Goal: Register for event/course

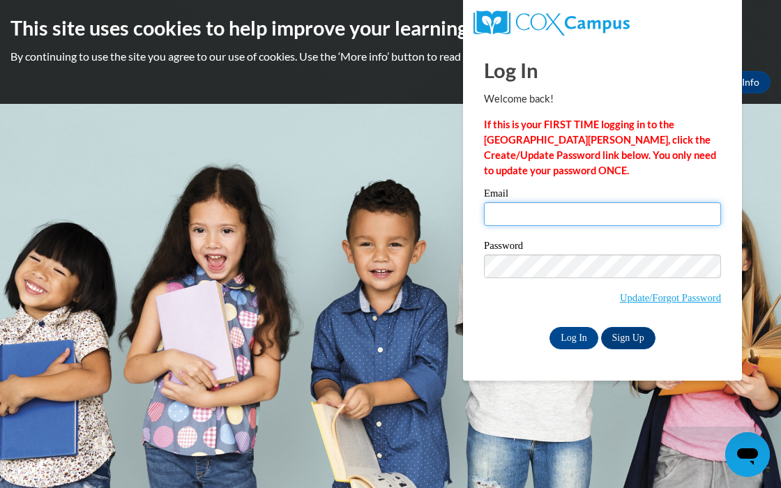
click at [527, 212] on input "Email" at bounding box center [602, 214] width 237 height 24
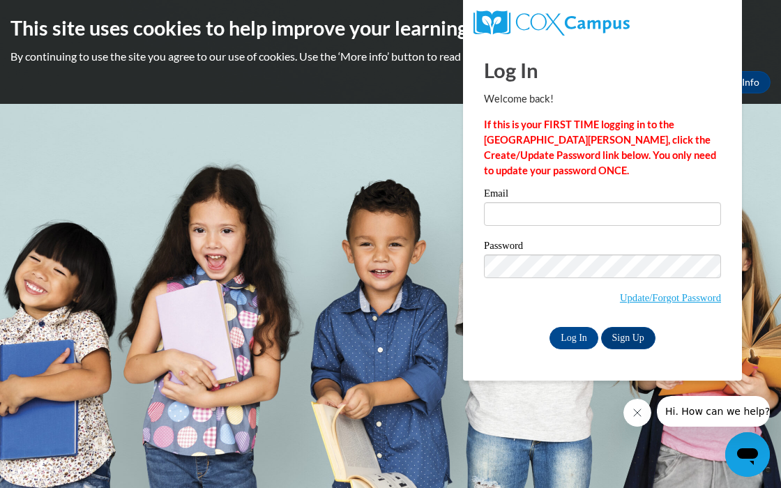
click at [581, 184] on div "Log In Welcome back! If this is your FIRST TIME logging in to the NEW Cox Campu…" at bounding box center [602, 196] width 237 height 308
click at [566, 220] on input "Email" at bounding box center [602, 214] width 237 height 24
type input "jazmingaribay07@gmail.com"
click at [634, 342] on link "Sign Up" at bounding box center [628, 338] width 54 height 22
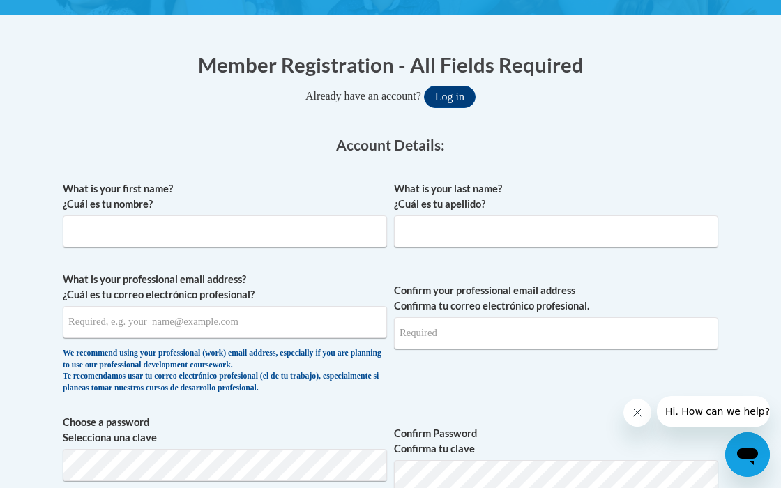
scroll to position [268, 0]
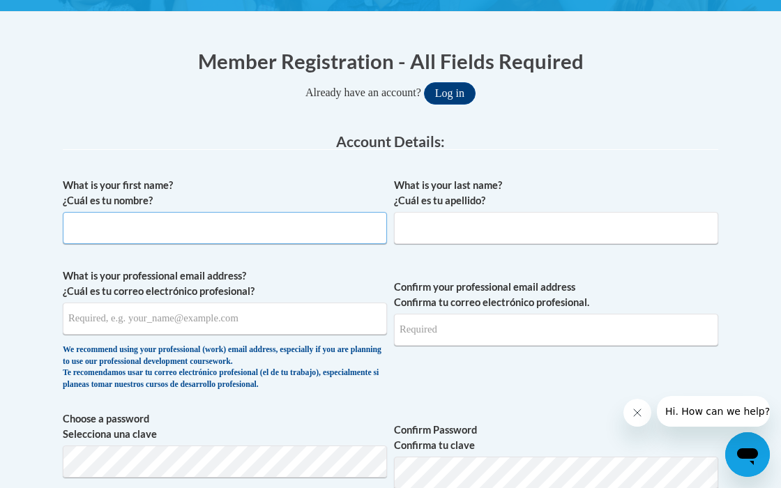
click at [298, 236] on input "What is your first name? ¿Cuál es tu nombre?" at bounding box center [225, 228] width 324 height 32
type input "Jazmin"
click at [539, 235] on input "What is your last name? ¿Cuál es tu apellido?" at bounding box center [556, 228] width 324 height 32
type input "Garibay"
click at [306, 329] on input "What is your professional email address? ¿Cuál es tu correo electrónico profesi…" at bounding box center [225, 319] width 324 height 32
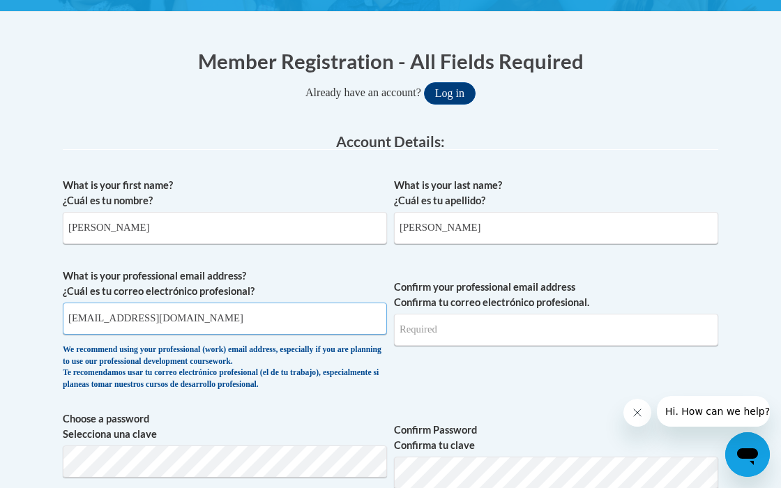
type input "jazmingaribay07@gmail.com"
click at [539, 342] on input "Confirm your professional email address Confirma tu correo electrónico profesio…" at bounding box center [556, 330] width 324 height 32
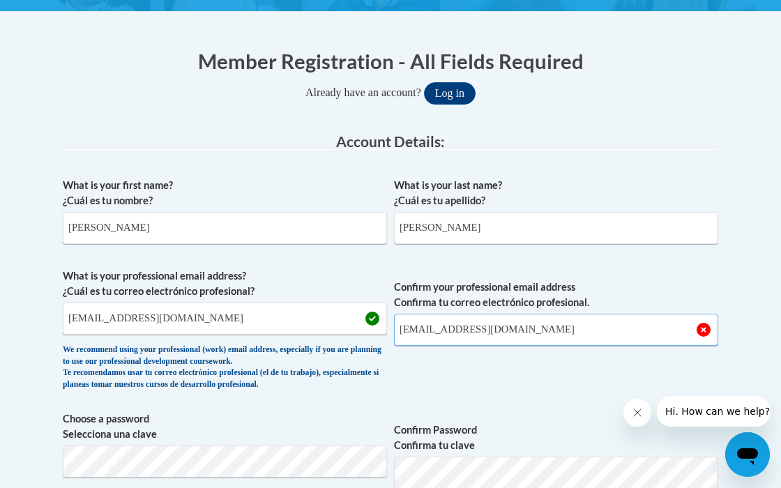
scroll to position [442, 0]
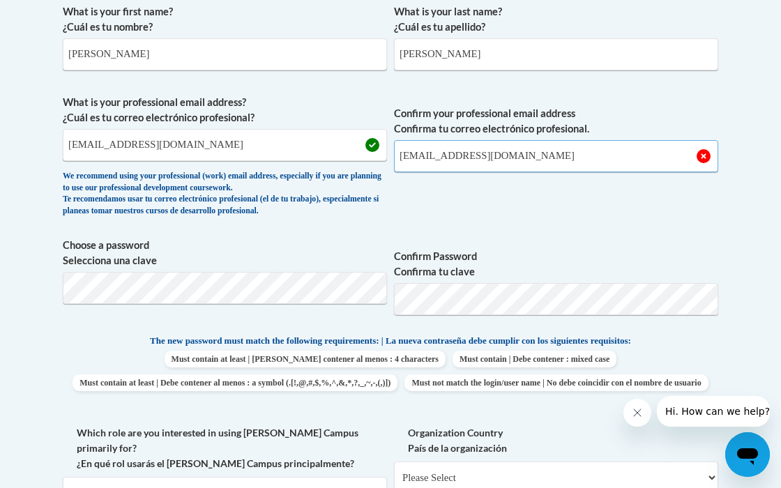
type input "jazmingaribay07@gmail.com"
click at [580, 250] on label "Confirm Password Confirma tu clave" at bounding box center [556, 264] width 324 height 31
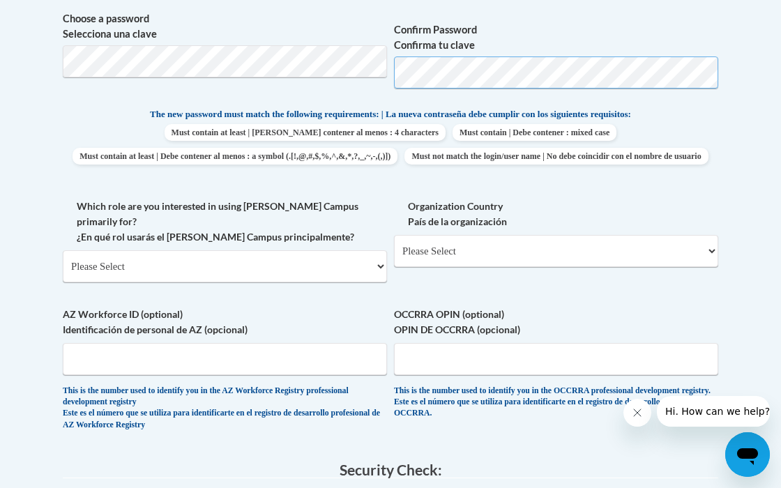
scroll to position [687, 0]
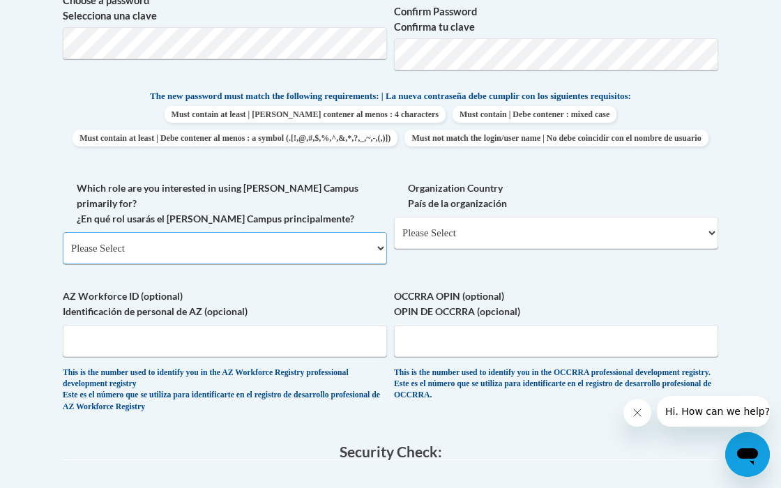
click at [303, 262] on select "Please Select College/University | Colegio/Universidad Community/Nonprofit Part…" at bounding box center [225, 248] width 324 height 32
select select "5a18ea06-2b54-4451-96f2-d152daf9eac5"
click at [63, 240] on select "Please Select College/University | Colegio/Universidad Community/Nonprofit Part…" at bounding box center [225, 248] width 324 height 32
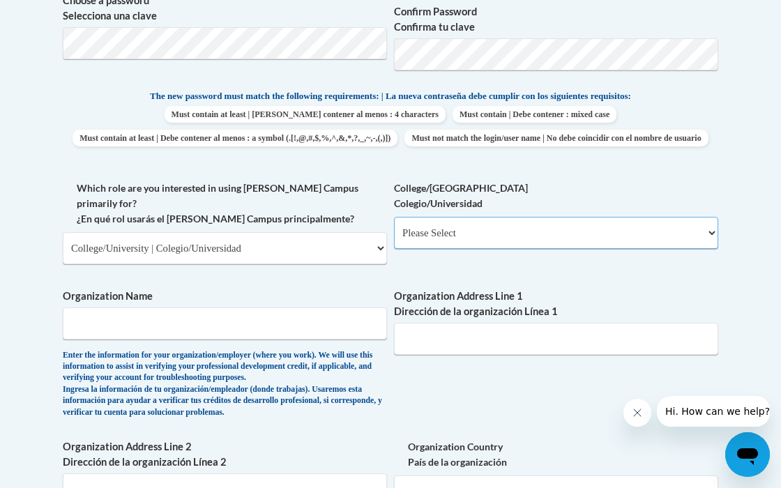
click at [431, 249] on select "Please Select College/University Staff | Empleado universitario College/Univers…" at bounding box center [556, 233] width 324 height 32
select select "99b32b07-cffc-426c-8bf6-0cd77760d84b"
click at [394, 240] on select "Please Select College/University Staff | Empleado universitario College/Univers…" at bounding box center [556, 233] width 324 height 32
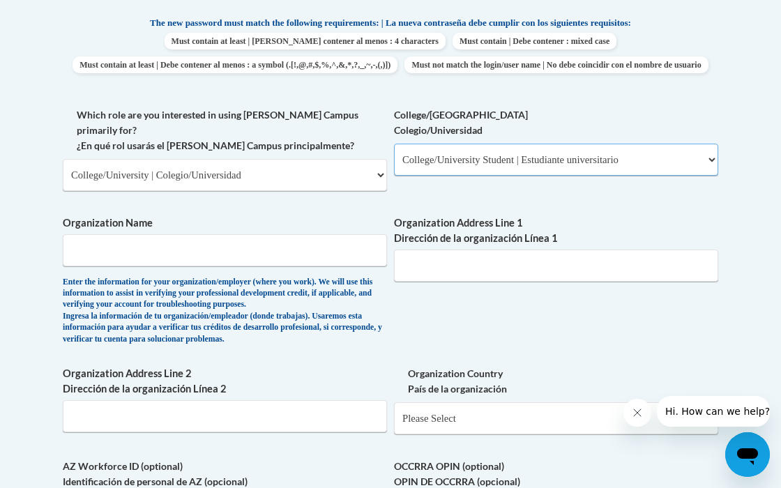
scroll to position [782, 0]
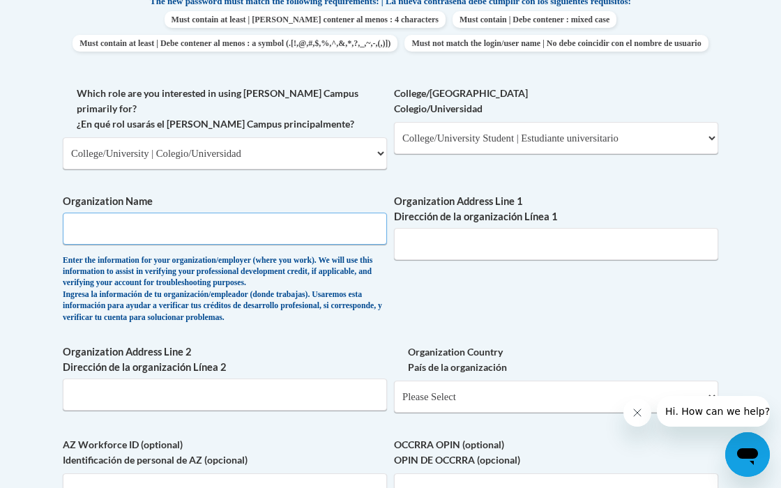
click at [222, 242] on input "Organization Name" at bounding box center [225, 229] width 324 height 32
type input "Parkside"
click at [455, 260] on input "Organization Address Line 1 Dirección de la organización Línea 1" at bounding box center [556, 244] width 324 height 32
click at [381, 324] on div "Enter the information for your organization/employer (where you work). We will …" at bounding box center [225, 289] width 324 height 69
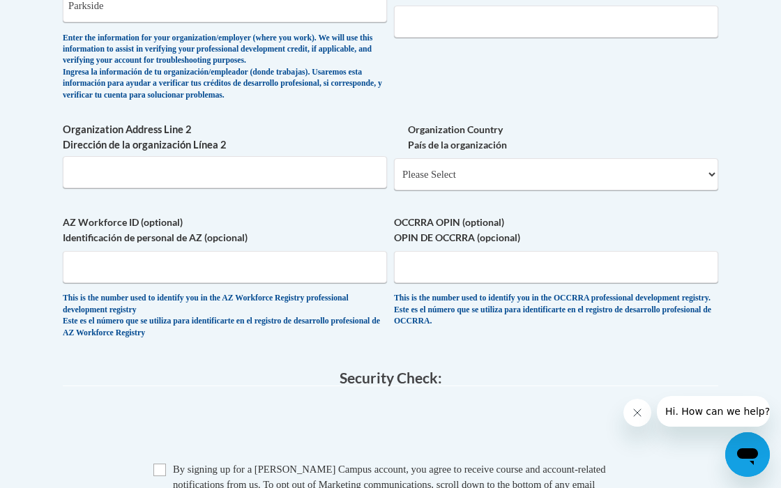
scroll to position [1009, 0]
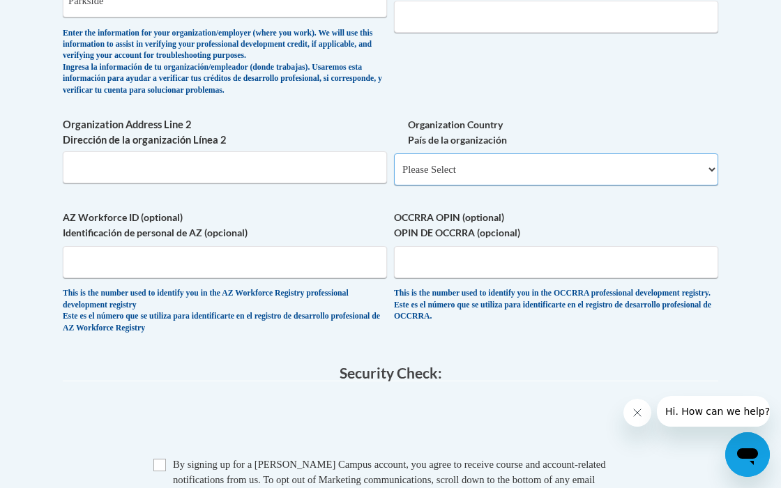
click at [472, 171] on select "Please Select United States | Estados Unidos Outside of the United States | Fue…" at bounding box center [556, 169] width 324 height 32
select select "ad49bcad-a171-4b2e-b99c-48b446064914"
click at [394, 161] on select "Please Select United States | Estados Unidos Outside of the United States | Fue…" at bounding box center [556, 169] width 324 height 32
select select
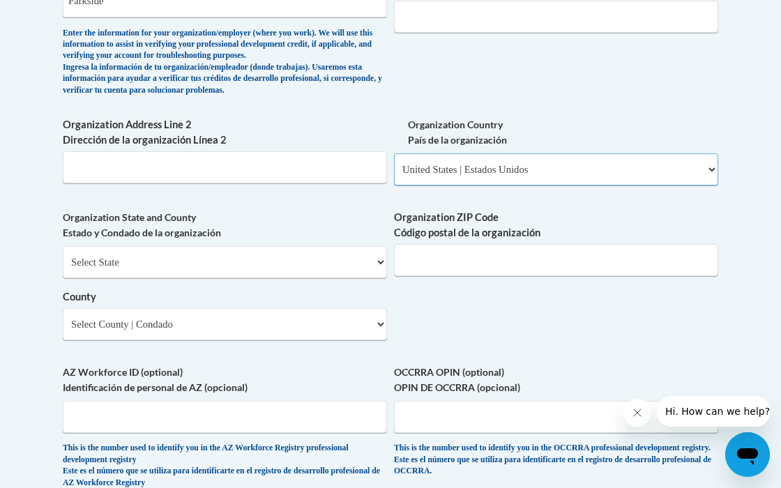
scroll to position [1104, 0]
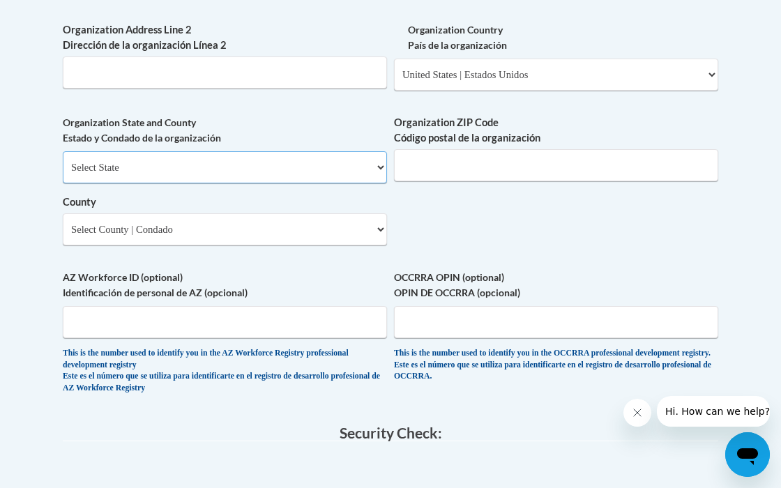
click at [269, 169] on select "Select State Alabama Alaska Arizona Arkansas California Colorado Connecticut De…" at bounding box center [225, 167] width 324 height 32
select select "Wisconsin"
click at [63, 159] on select "Select State Alabama Alaska Arizona Arkansas California Colorado Connecticut De…" at bounding box center [225, 167] width 324 height 32
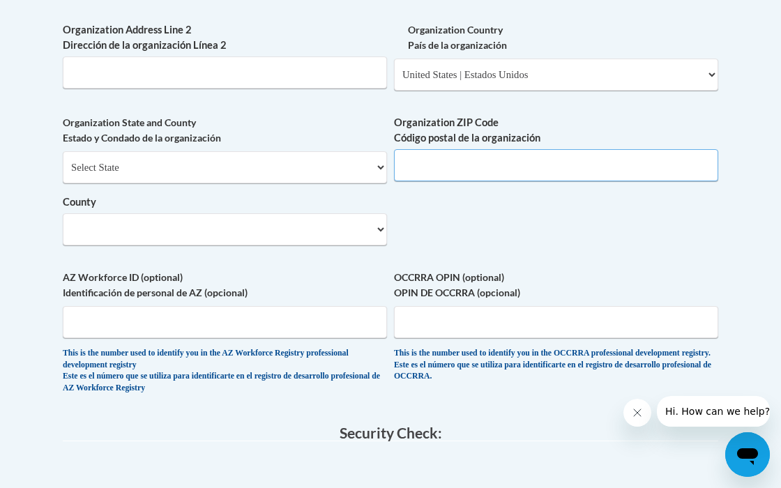
click at [420, 176] on input "Organization ZIP Code Código postal de la organización" at bounding box center [556, 165] width 324 height 32
type input "53134"
click at [291, 234] on select "Select County Adams Ashland Barron Bayfield Brown Buffalo Burnett Calumet Chipp…" at bounding box center [225, 229] width 324 height 32
select select "Kenosha"
click at [63, 221] on select "Select County Adams Ashland Barron Bayfield Brown Buffalo Burnett Calumet Chipp…" at bounding box center [225, 229] width 324 height 32
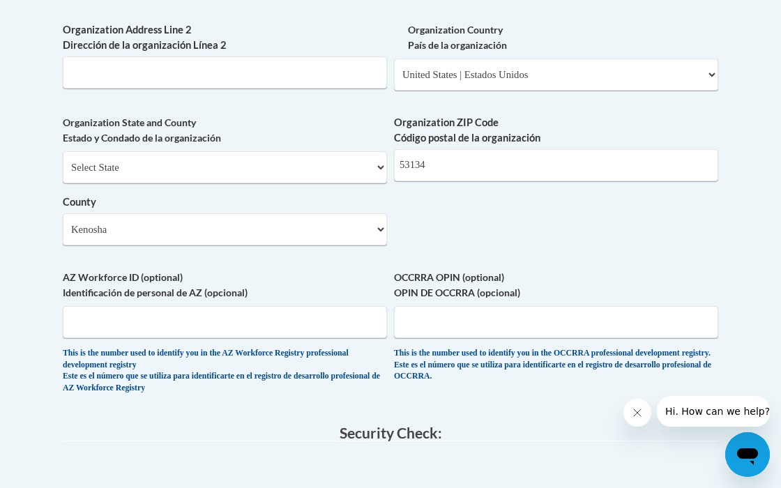
click at [285, 291] on label "AZ Workforce ID (optional) Identificación de personal de AZ (opcional)" at bounding box center [225, 285] width 324 height 31
click at [285, 306] on input "AZ Workforce ID (optional) Identificación de personal de AZ (opcional)" at bounding box center [225, 322] width 324 height 32
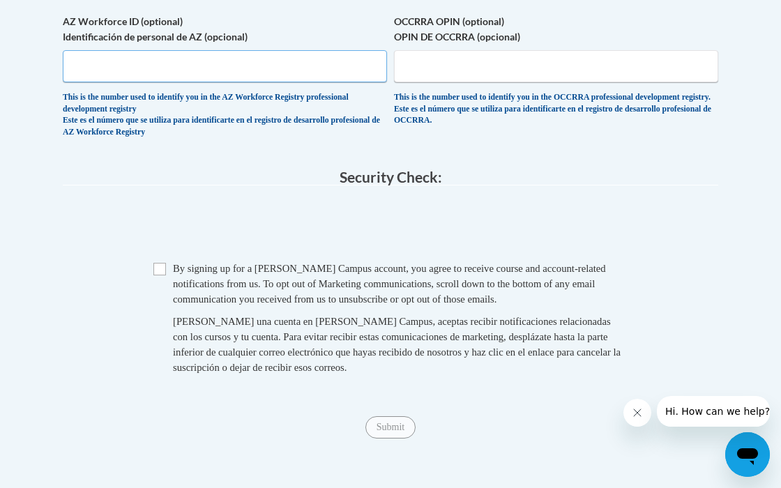
scroll to position [1366, 0]
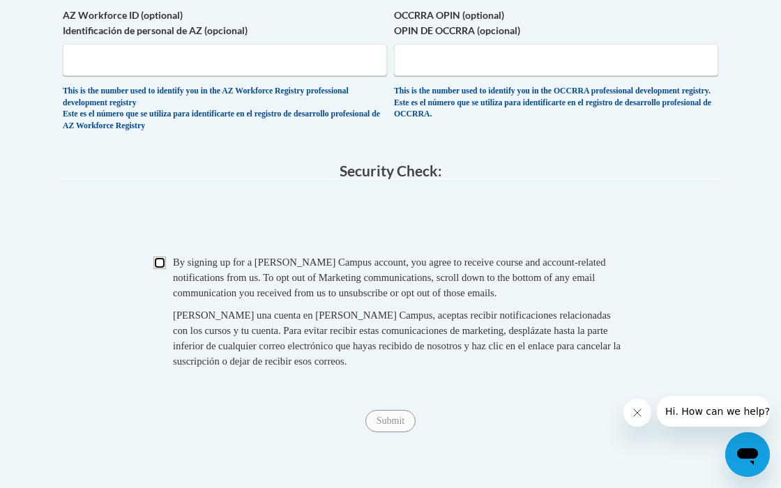
click at [158, 269] on input "Checkbox" at bounding box center [159, 263] width 13 height 13
checkbox input "true"
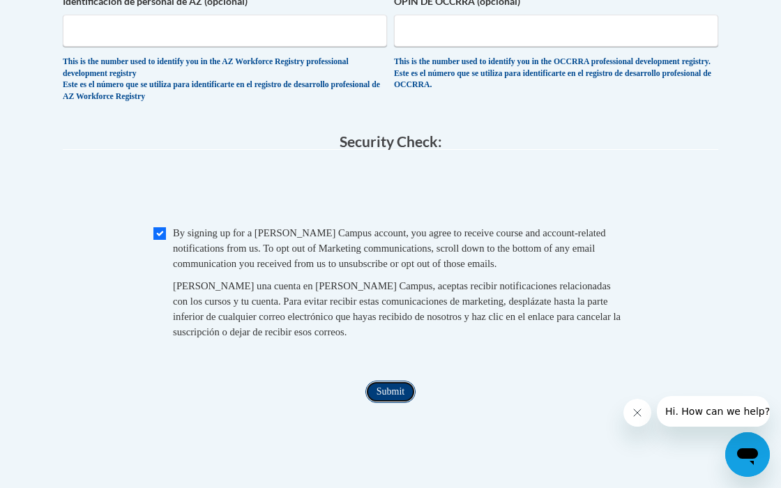
click at [389, 400] on input "Submit" at bounding box center [390, 392] width 50 height 22
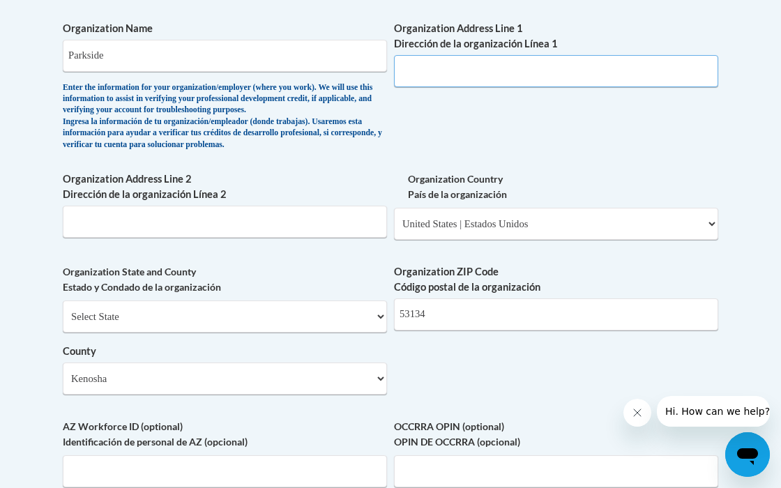
scroll to position [831, 0]
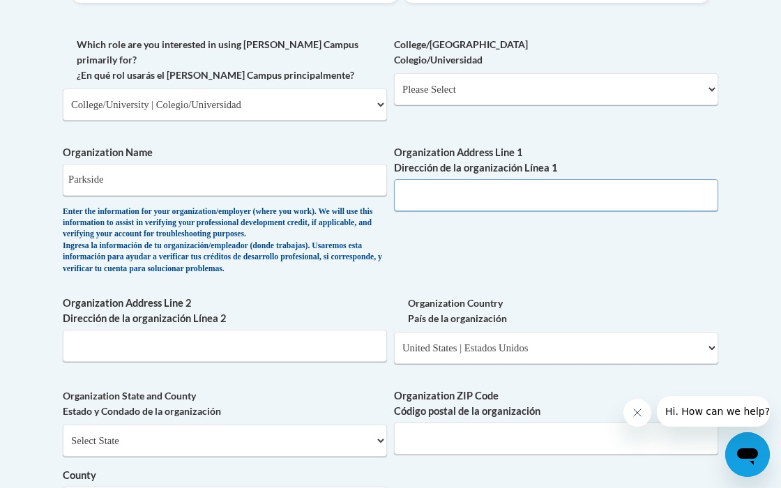
click at [421, 205] on input "Organization Address Line 1 Dirección de la organización Línea 1" at bounding box center [556, 195] width 324 height 32
paste input "900 Wood Rd, Kenosha, WI 53144"
type input "900 Wood Rd, Kenosha, WI 53144"
click at [561, 257] on div "What is your first name? ¿Cuál es tu nombre? Jazmin What is your last name? ¿Cu…" at bounding box center [391, 145] width 656 height 1073
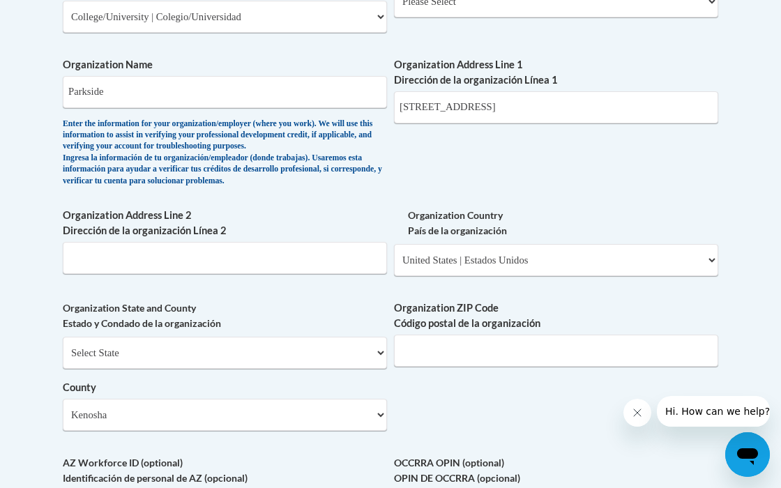
scroll to position [913, 0]
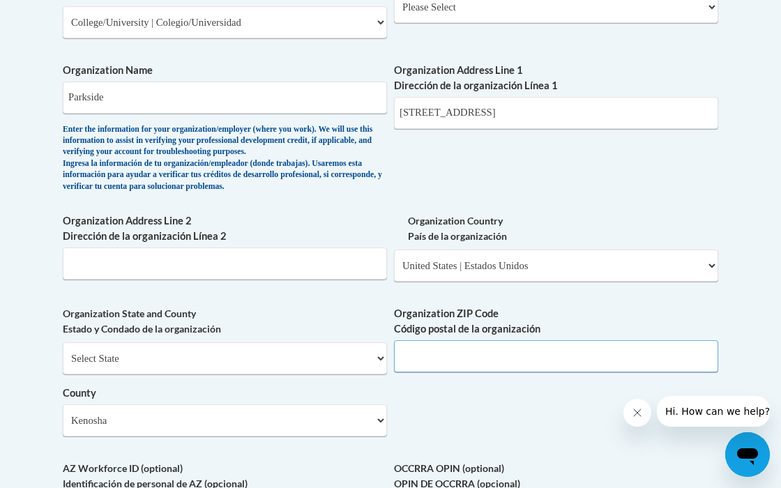
click at [476, 366] on input "Organization ZIP Code Código postal de la organización" at bounding box center [556, 356] width 324 height 32
type input "53144"
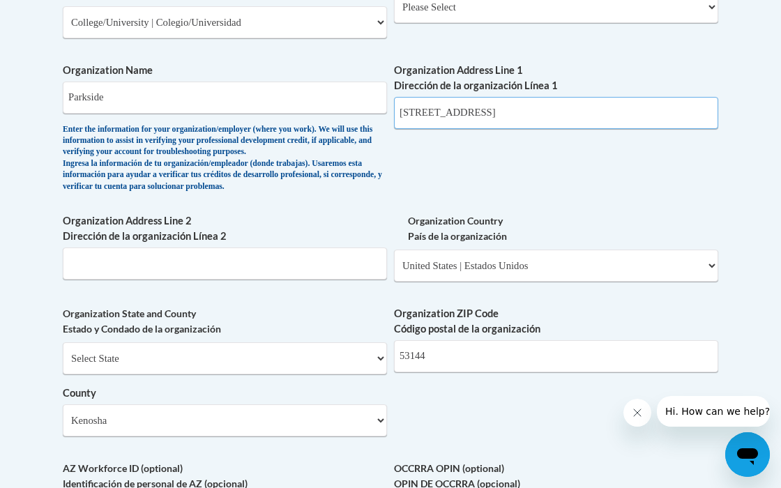
click at [582, 119] on input "900 Wood Rd, Kenosha, WI 53144" at bounding box center [556, 113] width 324 height 32
drag, startPoint x: 582, startPoint y: 119, endPoint x: 462, endPoint y: 123, distance: 119.3
click at [462, 123] on input "900 Wood Rd, Kenosha, WI 53144" at bounding box center [556, 113] width 324 height 32
type input "900 Wood Rd"
click at [423, 195] on div "What is your first name? ¿Cuál es tu nombre? Jazmin What is your last name? ¿Cu…" at bounding box center [391, 62] width 656 height 1073
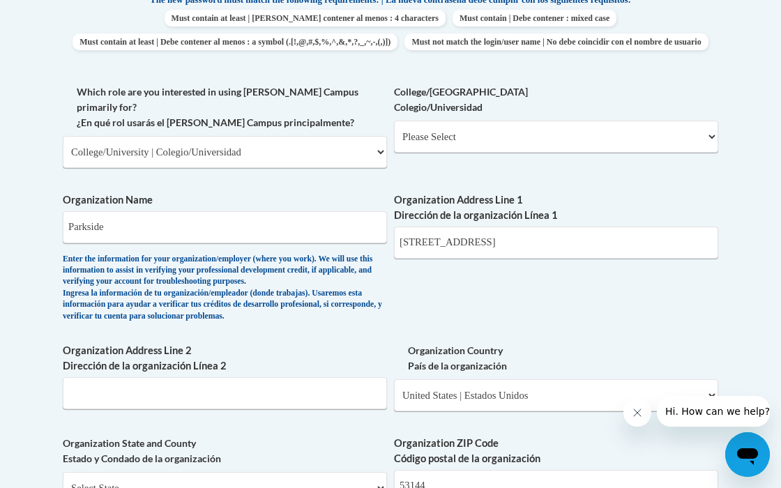
scroll to position [778, 0]
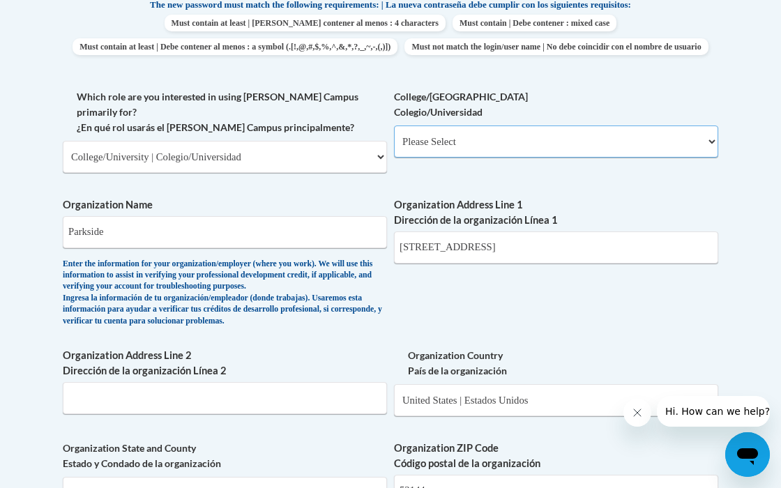
click at [467, 158] on select "Please Select College/University Staff | Empleado universitario College/Univers…" at bounding box center [556, 142] width 324 height 32
select select "99b32b07-cffc-426c-8bf6-0cd77760d84b"
click at [394, 149] on select "Please Select College/University Staff | Empleado universitario College/Univers…" at bounding box center [556, 142] width 324 height 32
select select "null"
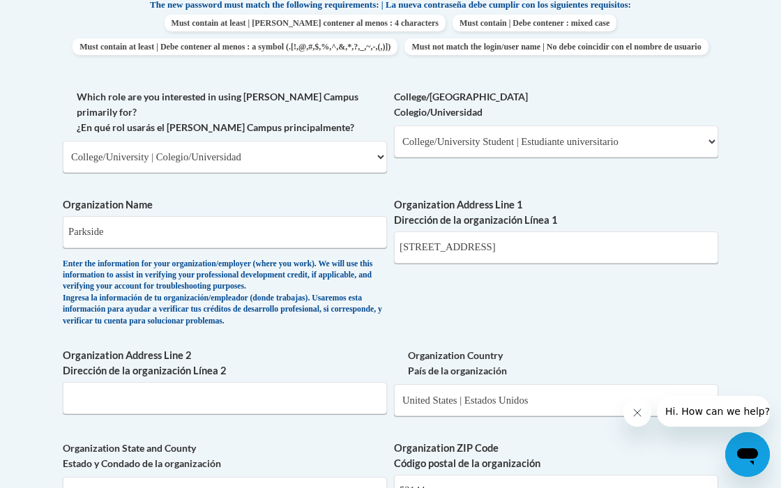
click at [496, 310] on div "What is your first name? ¿Cuál es tu nombre? Jazmin What is your last name? ¿Cu…" at bounding box center [391, 197] width 656 height 1073
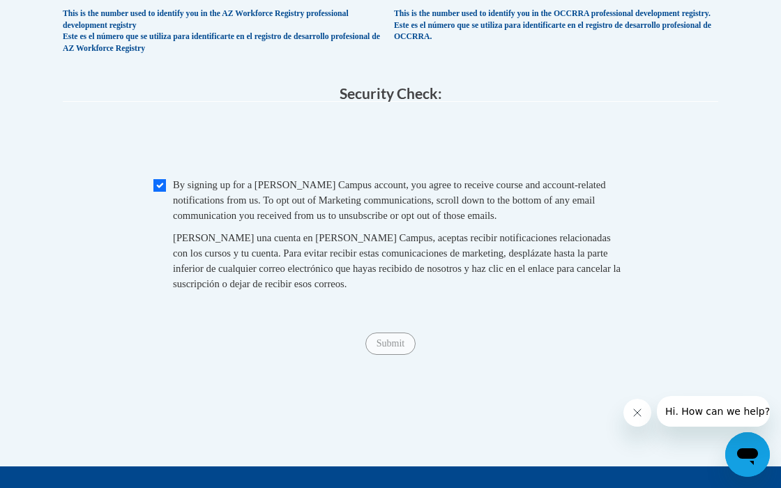
scroll to position [1437, 0]
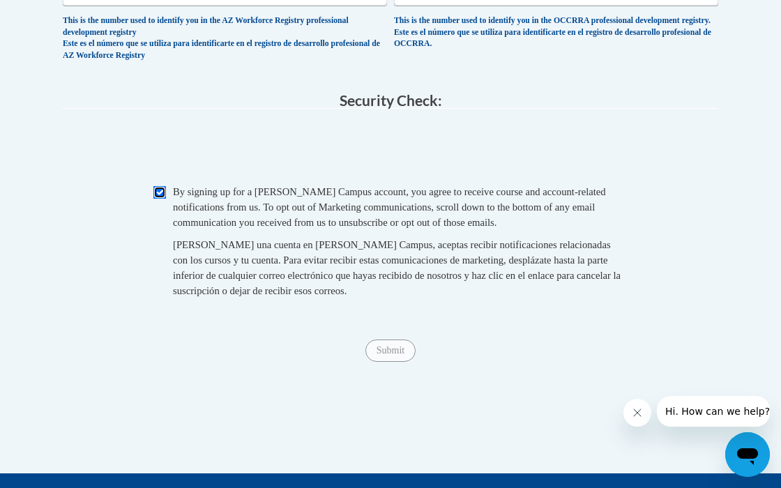
click at [165, 199] on input "Checkbox" at bounding box center [159, 192] width 13 height 13
checkbox input "true"
click at [386, 351] on input "Submit" at bounding box center [390, 351] width 50 height 22
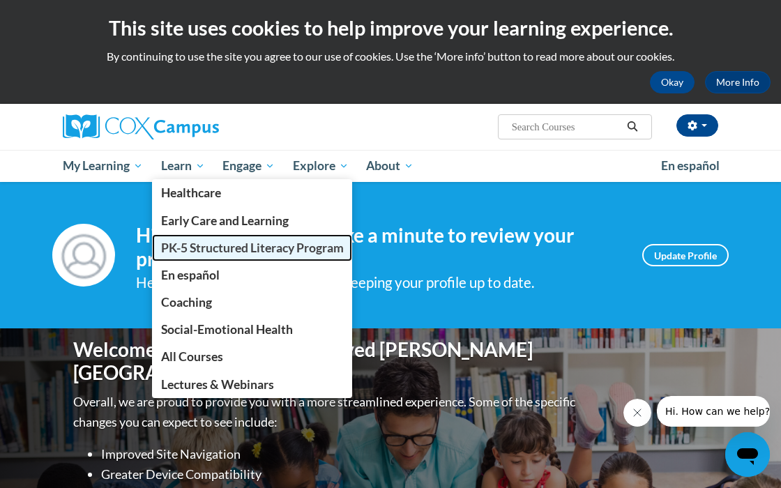
click at [222, 244] on span "PK-5 Structured Literacy Program" at bounding box center [252, 248] width 183 height 15
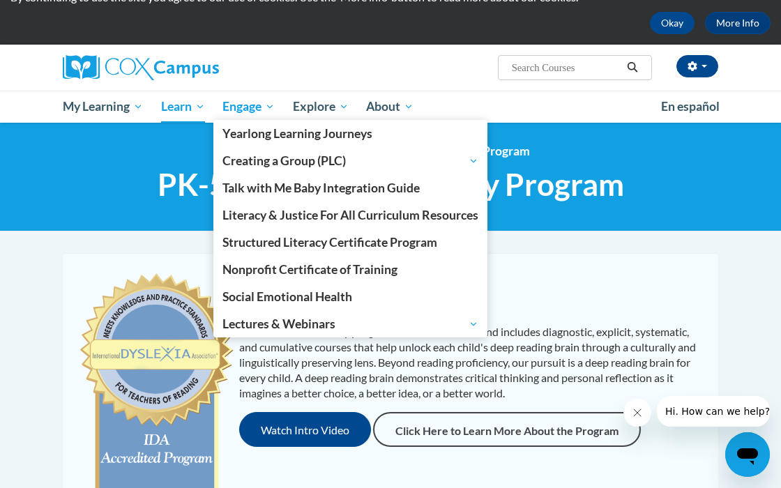
scroll to position [63, 0]
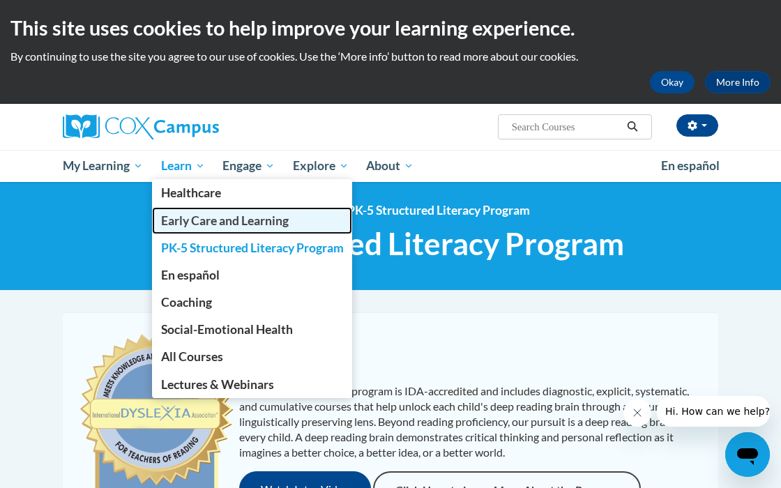
click at [193, 225] on span "Early Care and Learning" at bounding box center [225, 220] width 128 height 15
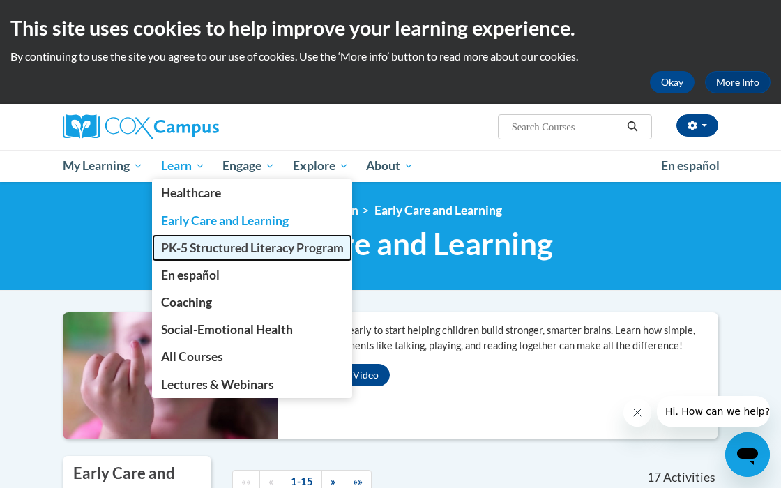
click at [210, 245] on span "PK-5 Structured Literacy Program" at bounding box center [252, 248] width 183 height 15
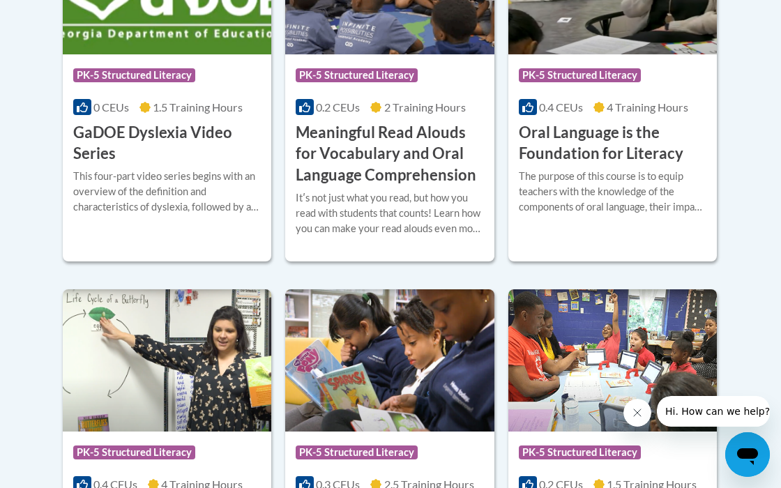
scroll to position [58, 0]
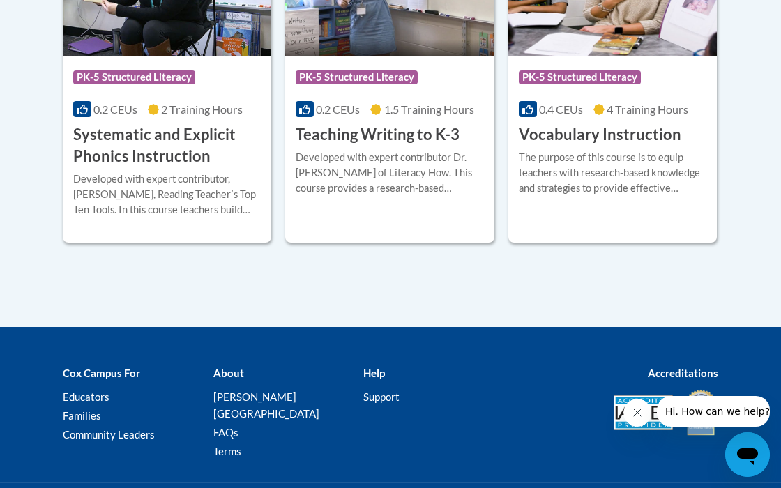
scroll to position [1792, 0]
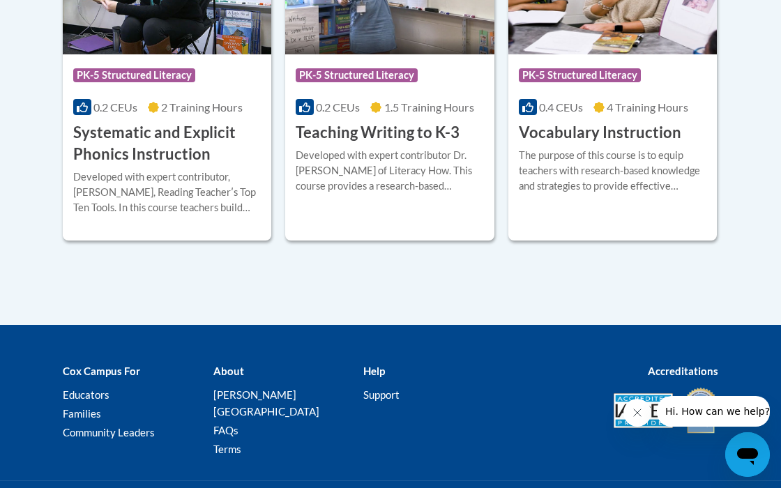
click at [633, 411] on icon "Close message from company" at bounding box center [637, 412] width 11 height 11
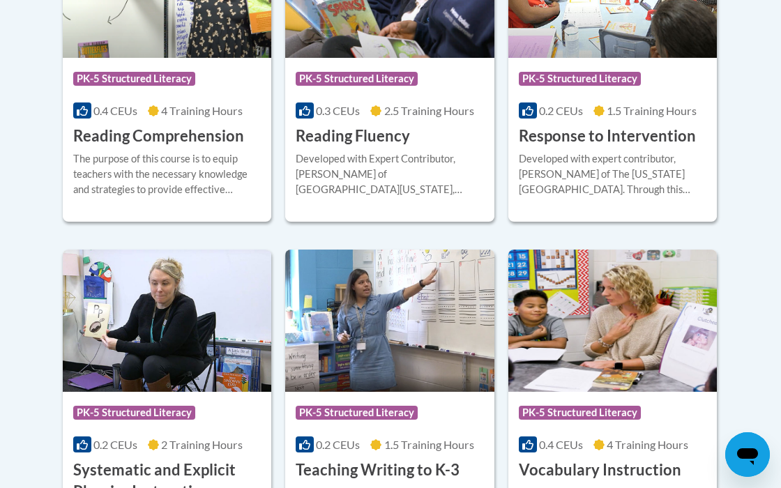
scroll to position [1453, 0]
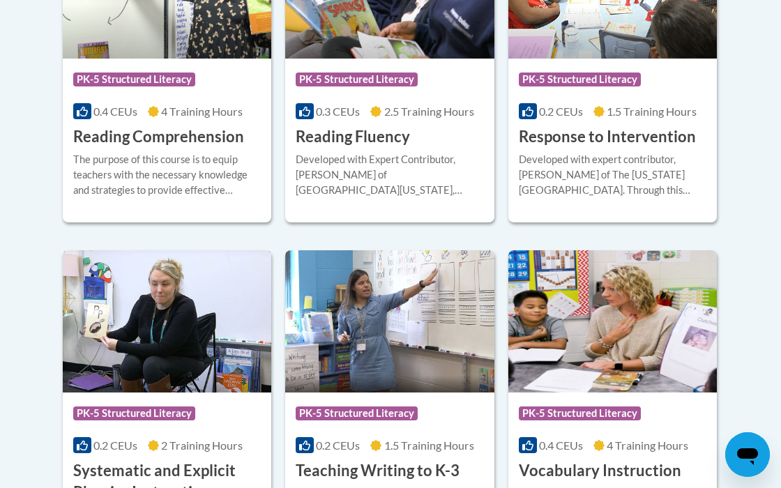
click at [182, 393] on div "Course Category: PK-5 Structured Literacy 0.2 CEUs 2 Training Hours COURSE Syst…" at bounding box center [167, 448] width 209 height 111
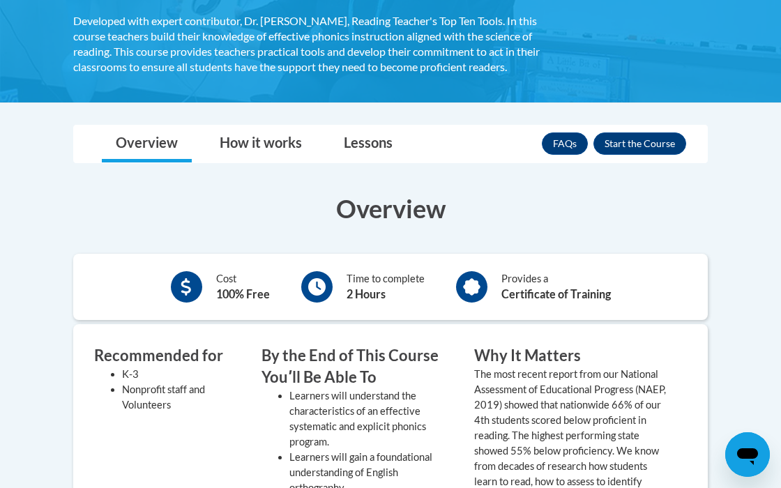
scroll to position [316, 0]
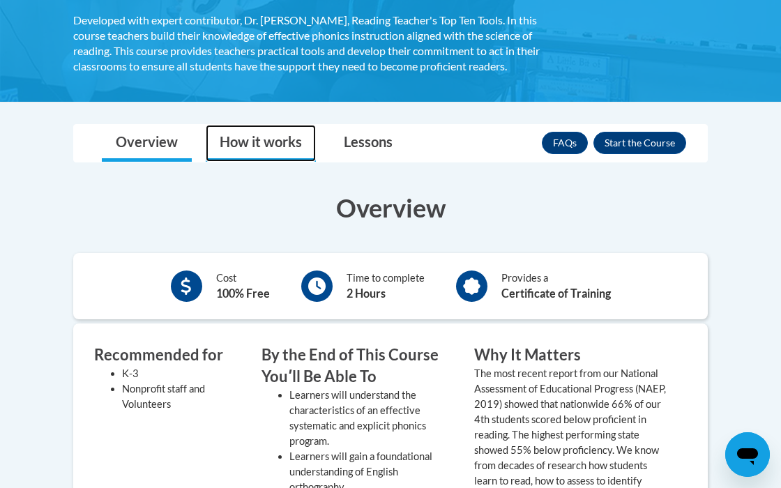
click at [285, 143] on link "How it works" at bounding box center [261, 143] width 110 height 37
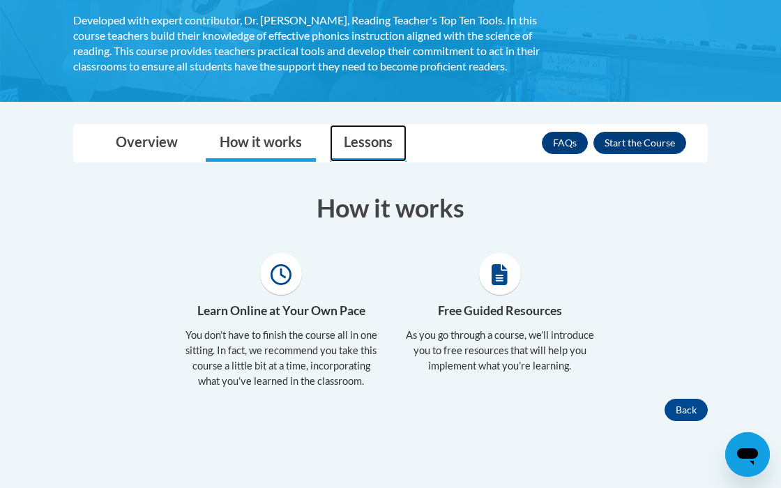
click at [351, 138] on link "Lessons" at bounding box center [368, 143] width 77 height 37
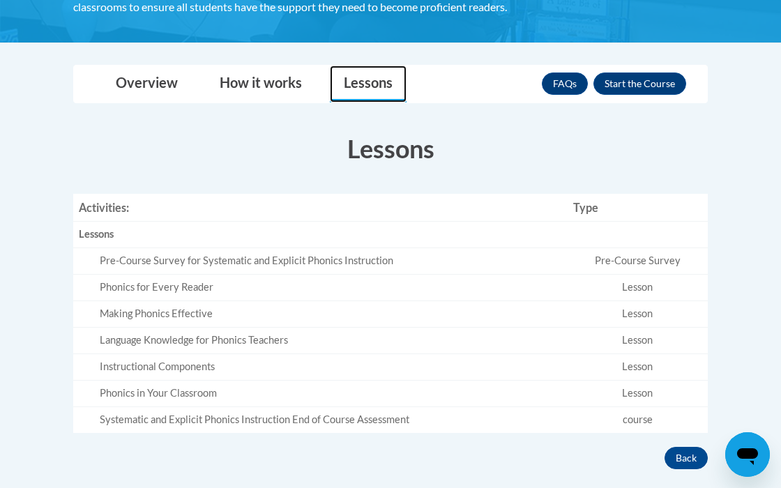
scroll to position [373, 0]
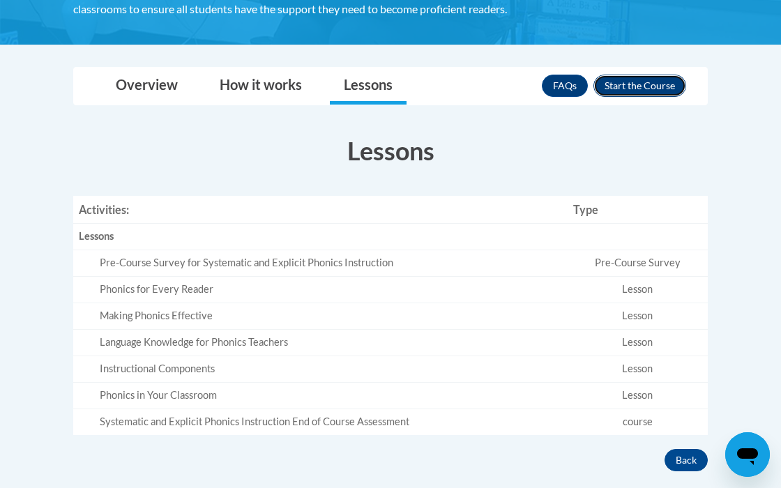
click at [635, 87] on button "Enroll" at bounding box center [639, 86] width 93 height 22
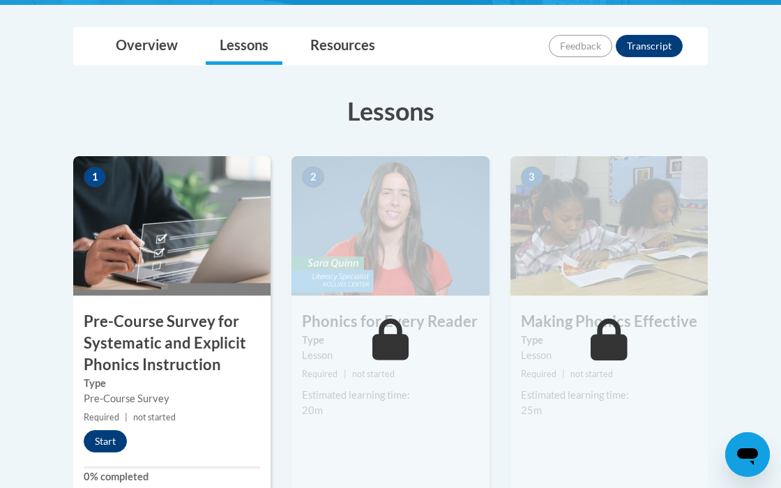
scroll to position [368, 0]
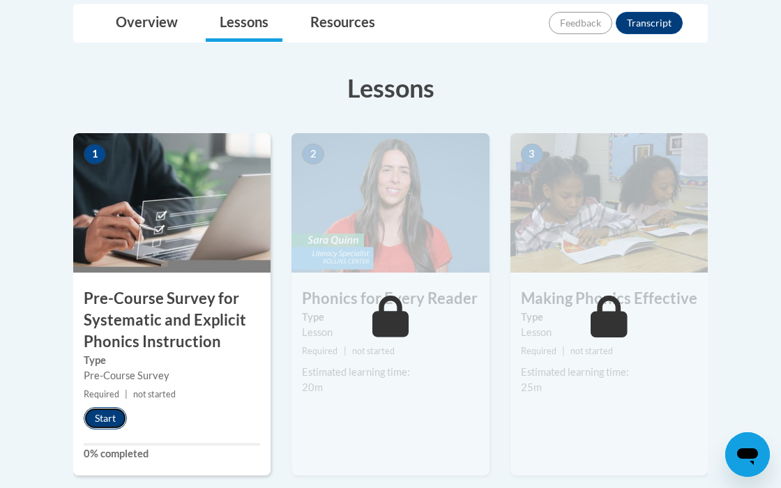
click at [114, 416] on button "Start" at bounding box center [105, 418] width 43 height 22
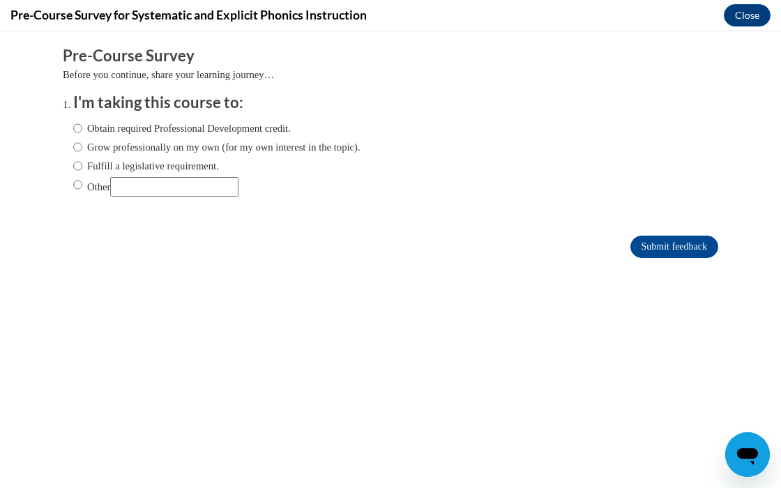
scroll to position [0, 0]
click at [165, 149] on label "Grow professionally on my own (for my own interest in the topic)." at bounding box center [216, 146] width 287 height 15
click at [82, 149] on input "Grow professionally on my own (for my own interest in the topic)." at bounding box center [77, 146] width 9 height 15
radio input "true"
click at [649, 252] on input "Submit feedback" at bounding box center [674, 247] width 88 height 22
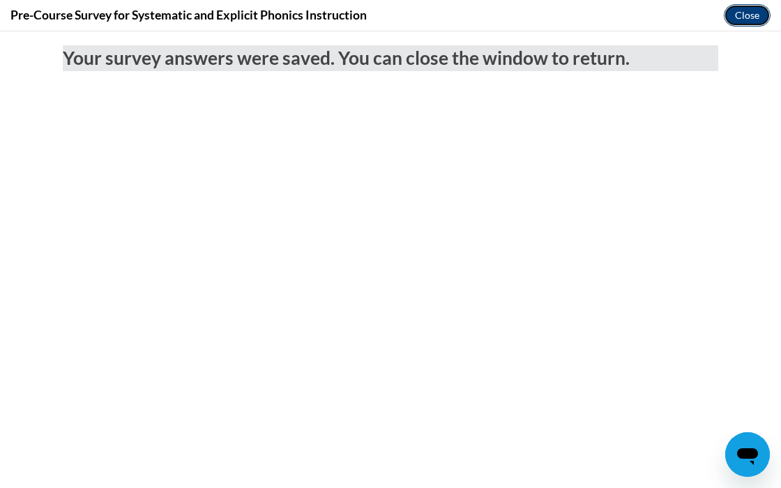
click at [733, 13] on button "Close" at bounding box center [747, 15] width 47 height 22
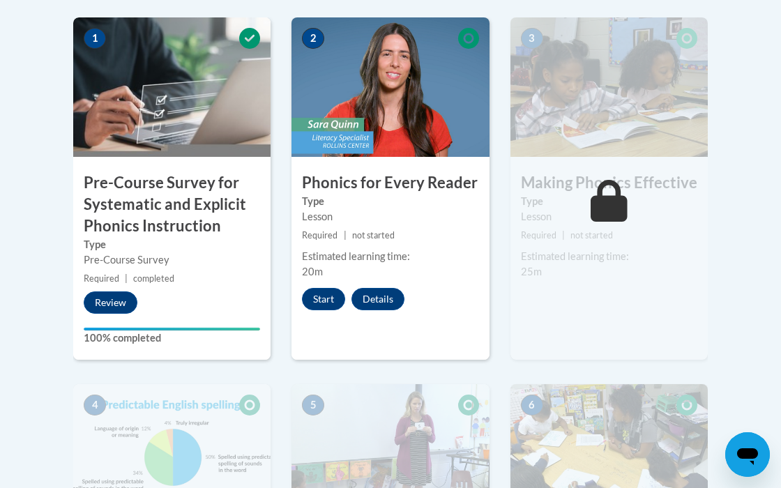
scroll to position [484, 0]
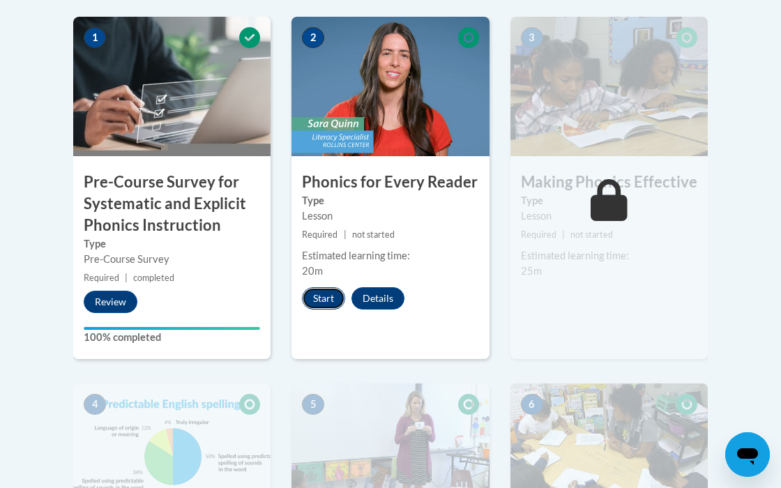
click at [330, 307] on button "Start" at bounding box center [323, 298] width 43 height 22
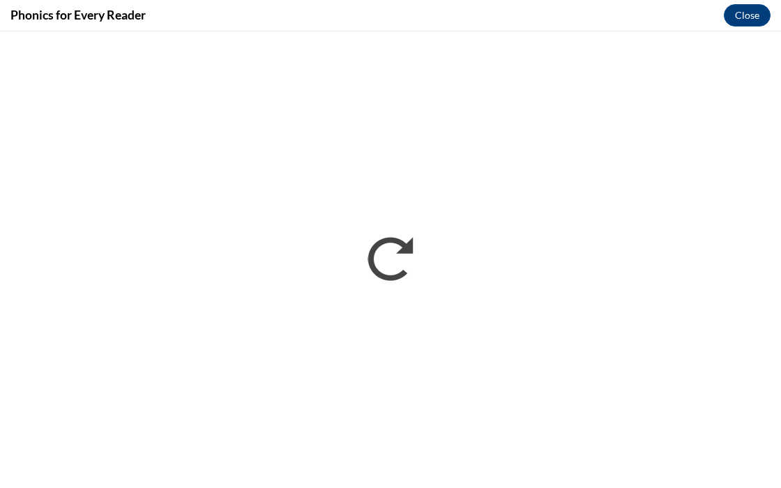
scroll to position [0, 0]
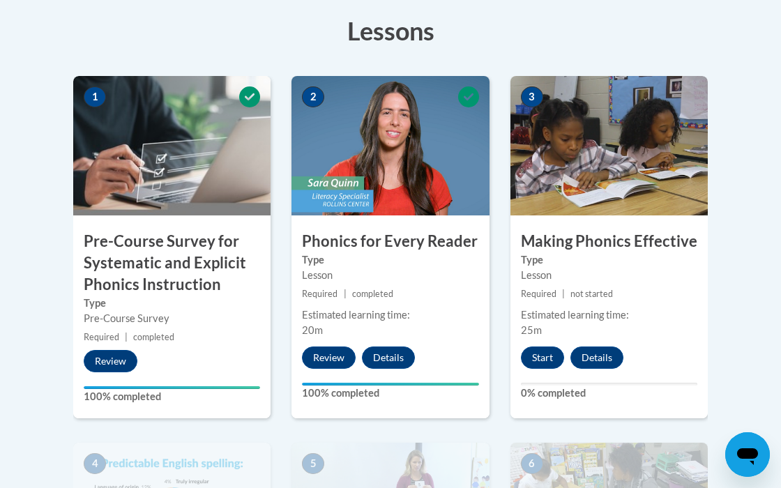
scroll to position [412, 0]
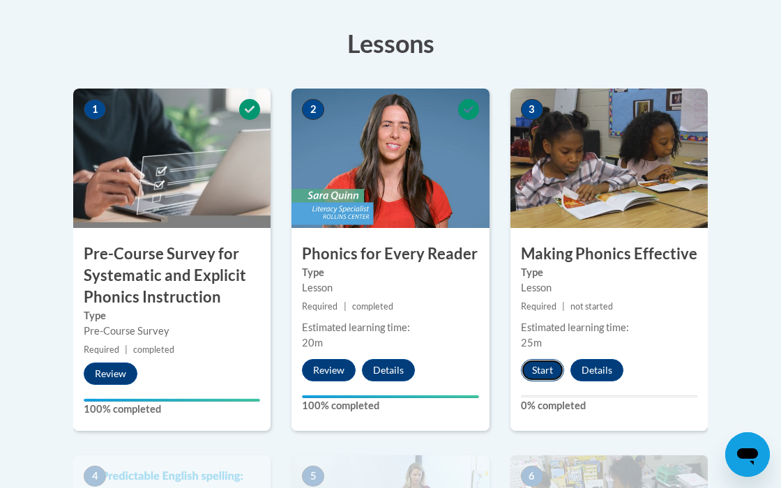
click at [552, 368] on button "Start" at bounding box center [542, 370] width 43 height 22
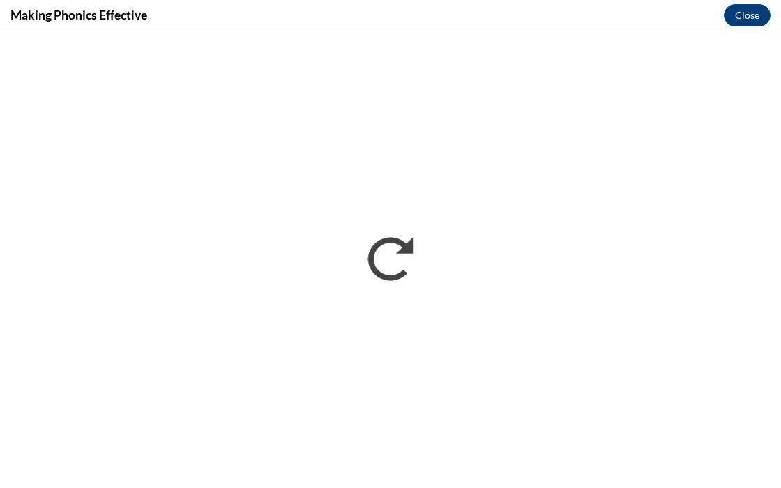
scroll to position [0, 0]
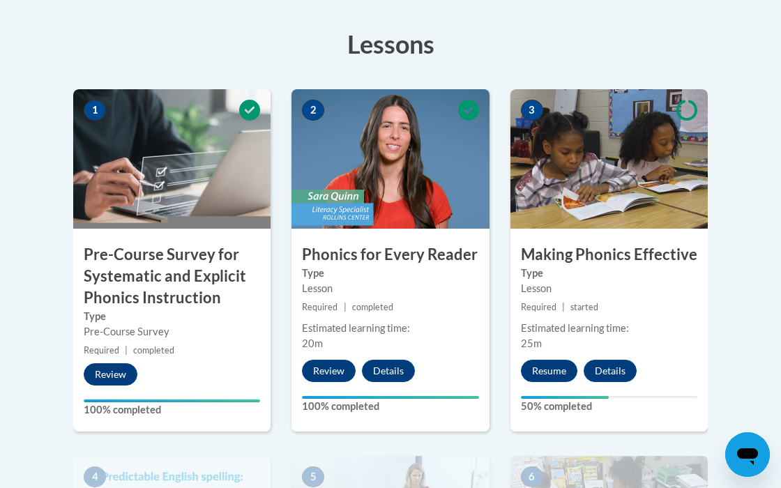
scroll to position [416, 0]
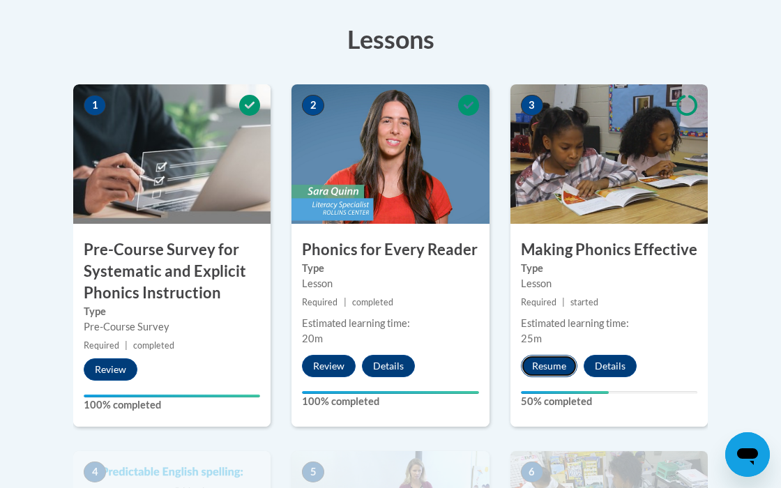
click at [547, 365] on button "Resume" at bounding box center [549, 366] width 56 height 22
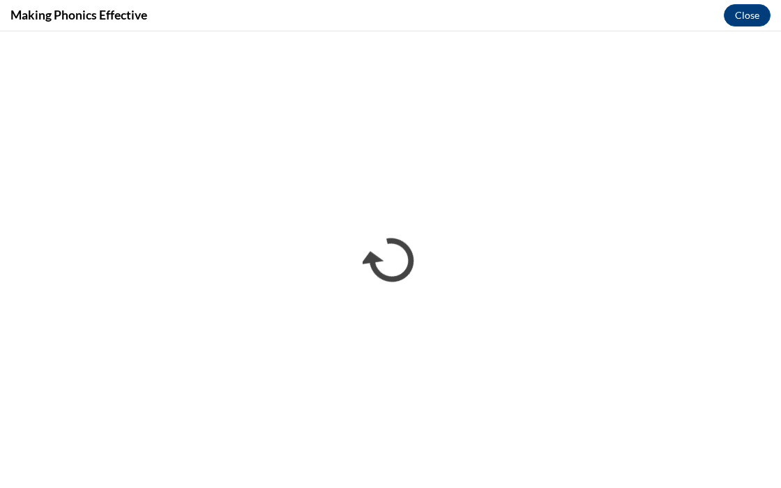
scroll to position [0, 0]
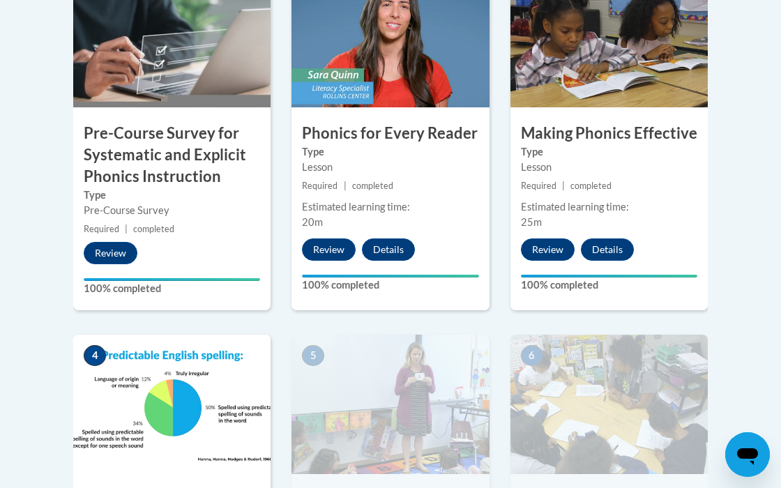
scroll to position [531, 0]
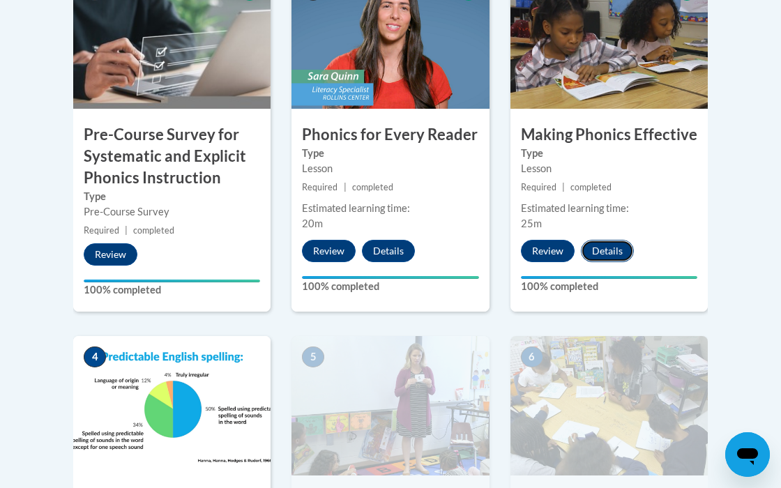
click at [602, 246] on button "Details" at bounding box center [607, 251] width 53 height 22
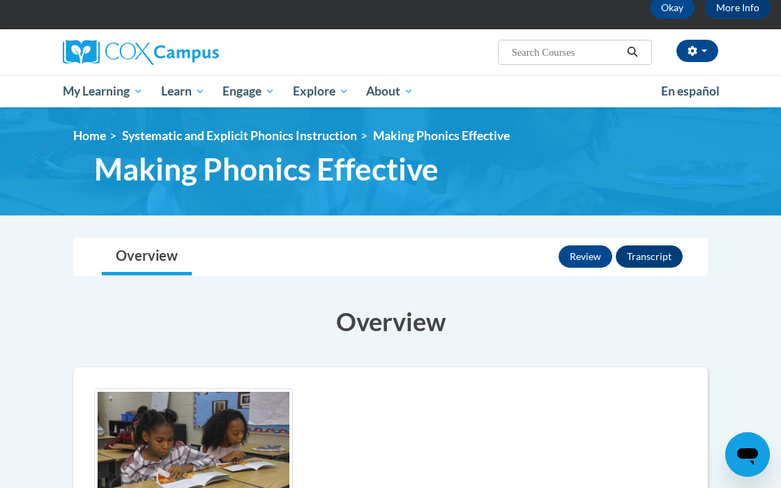
scroll to position [47, 0]
